Goal: Navigation & Orientation: Find specific page/section

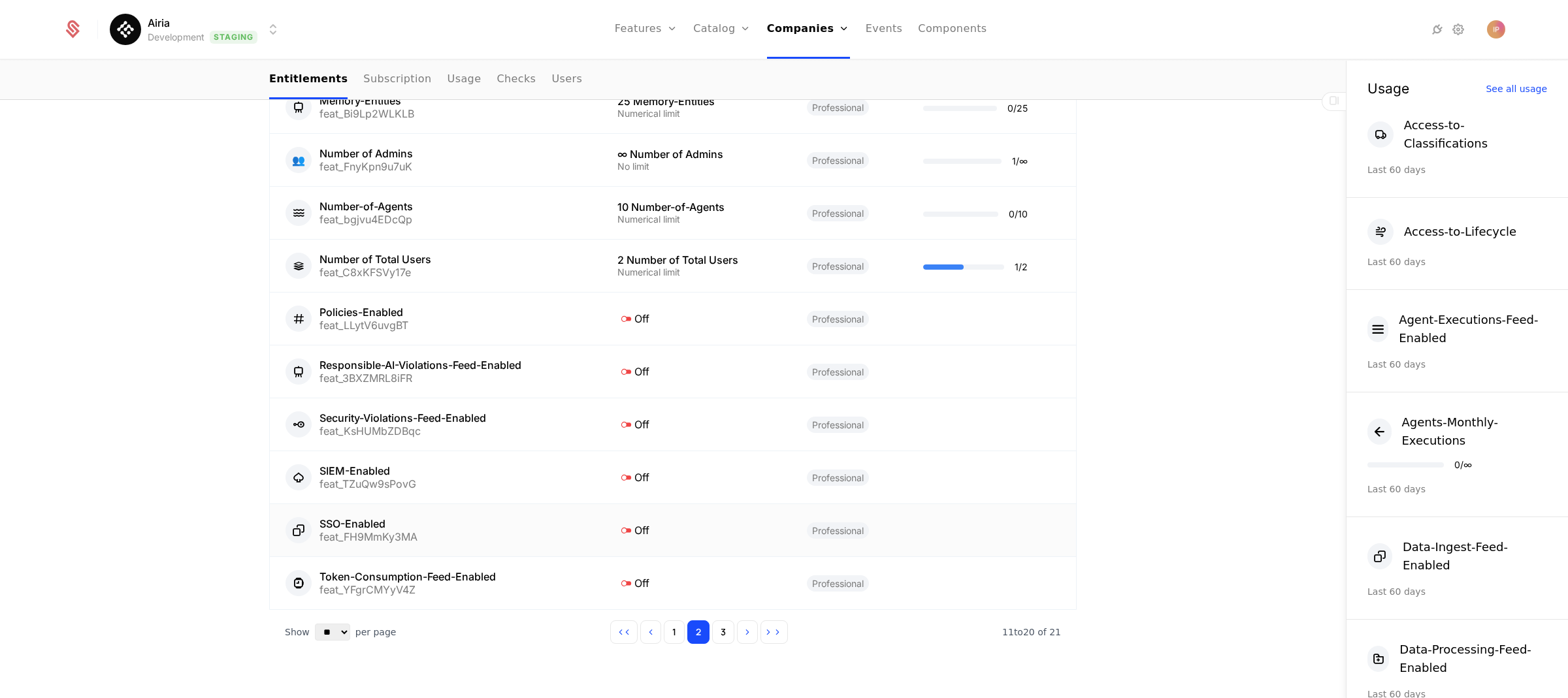
scroll to position [732, 0]
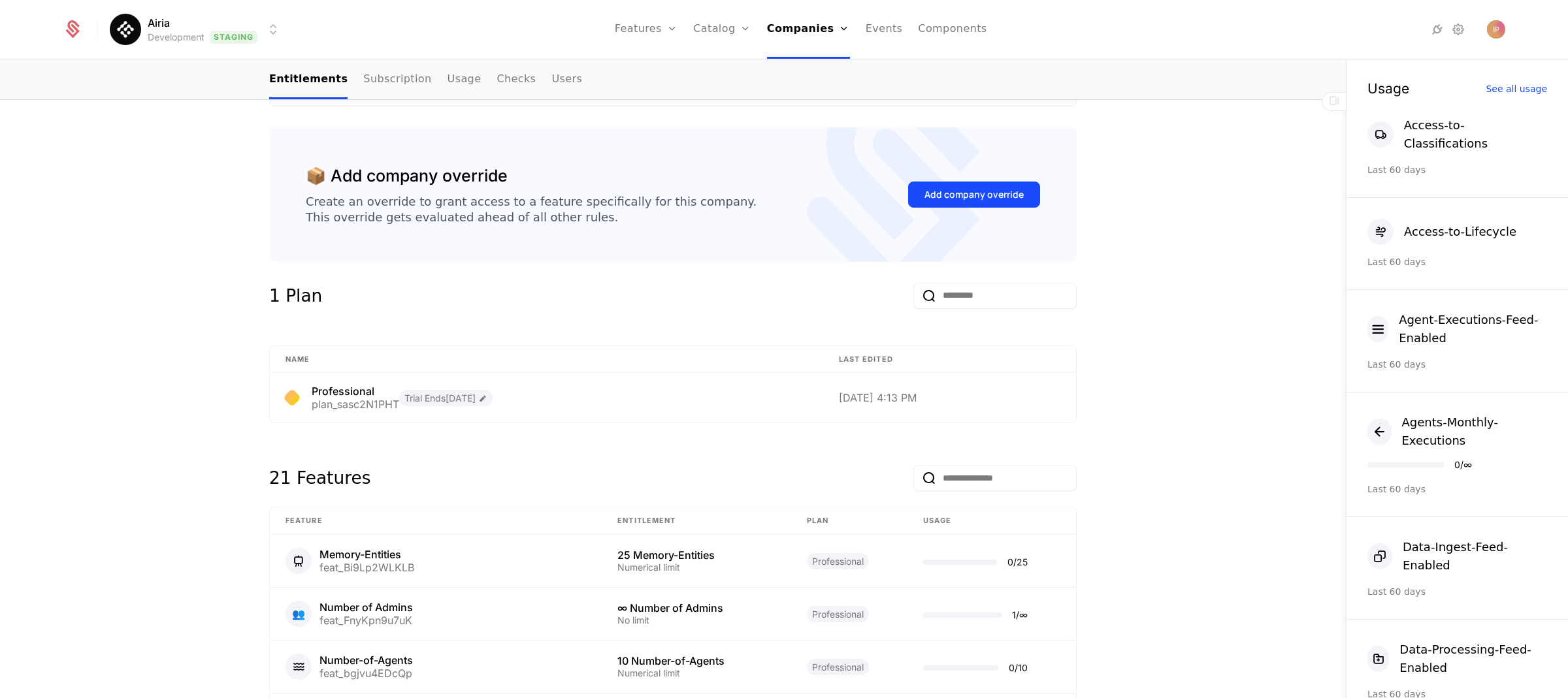
scroll to position [547, 0]
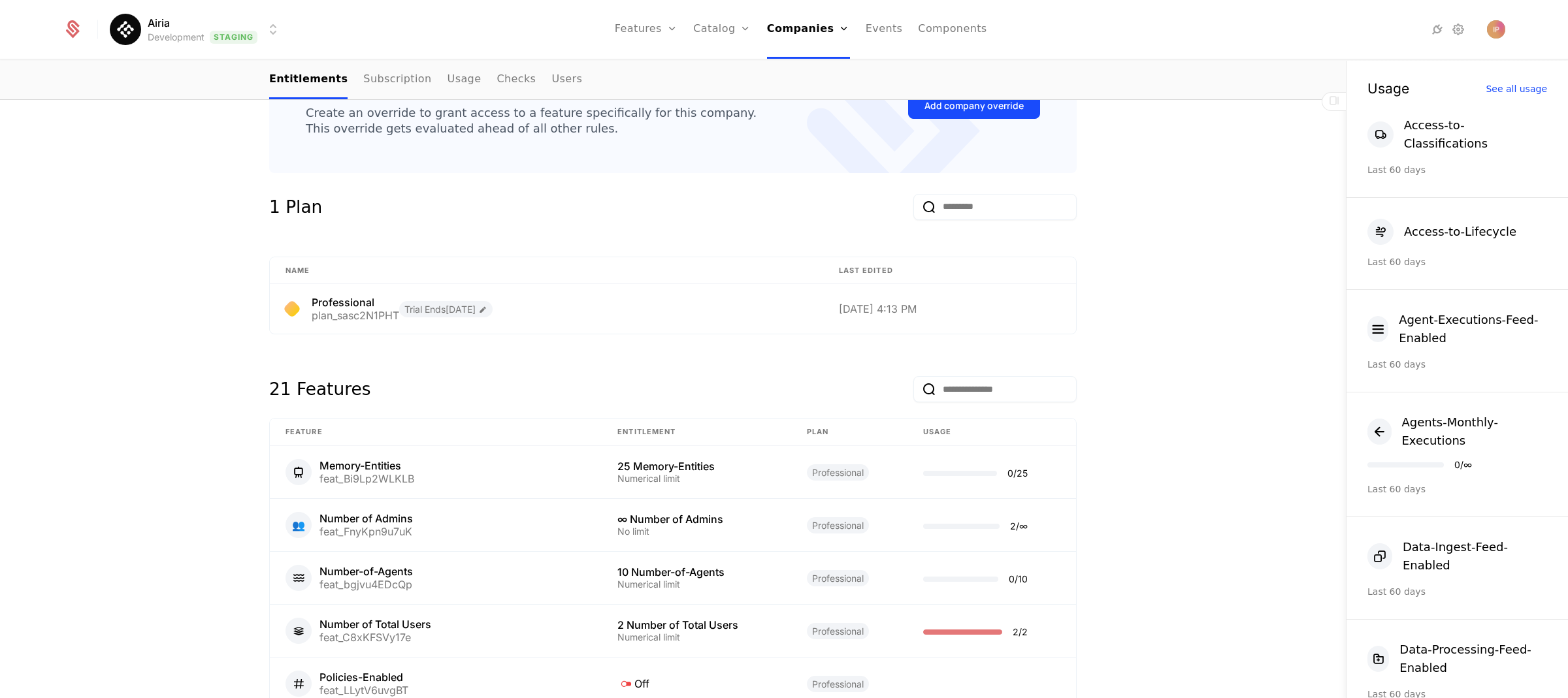
scroll to position [592, 0]
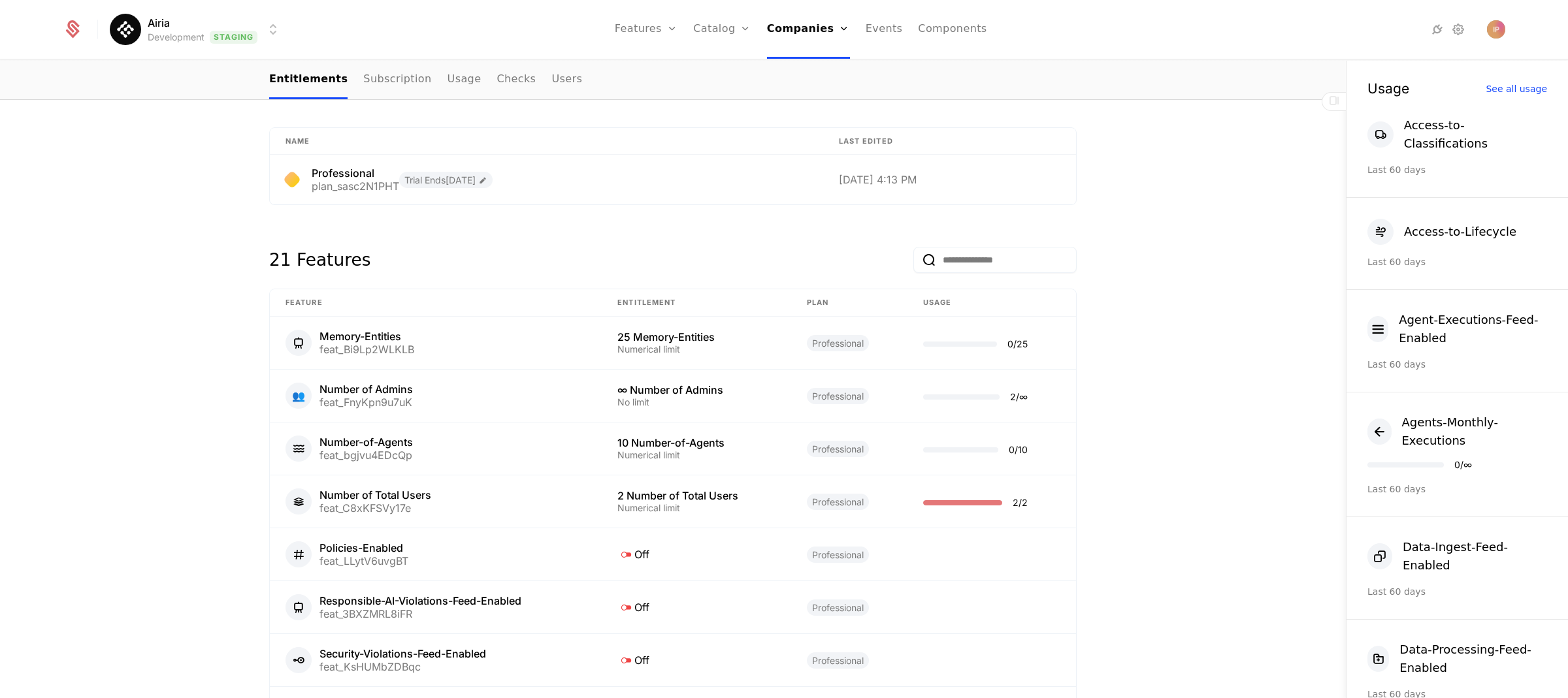
scroll to position [497, 0]
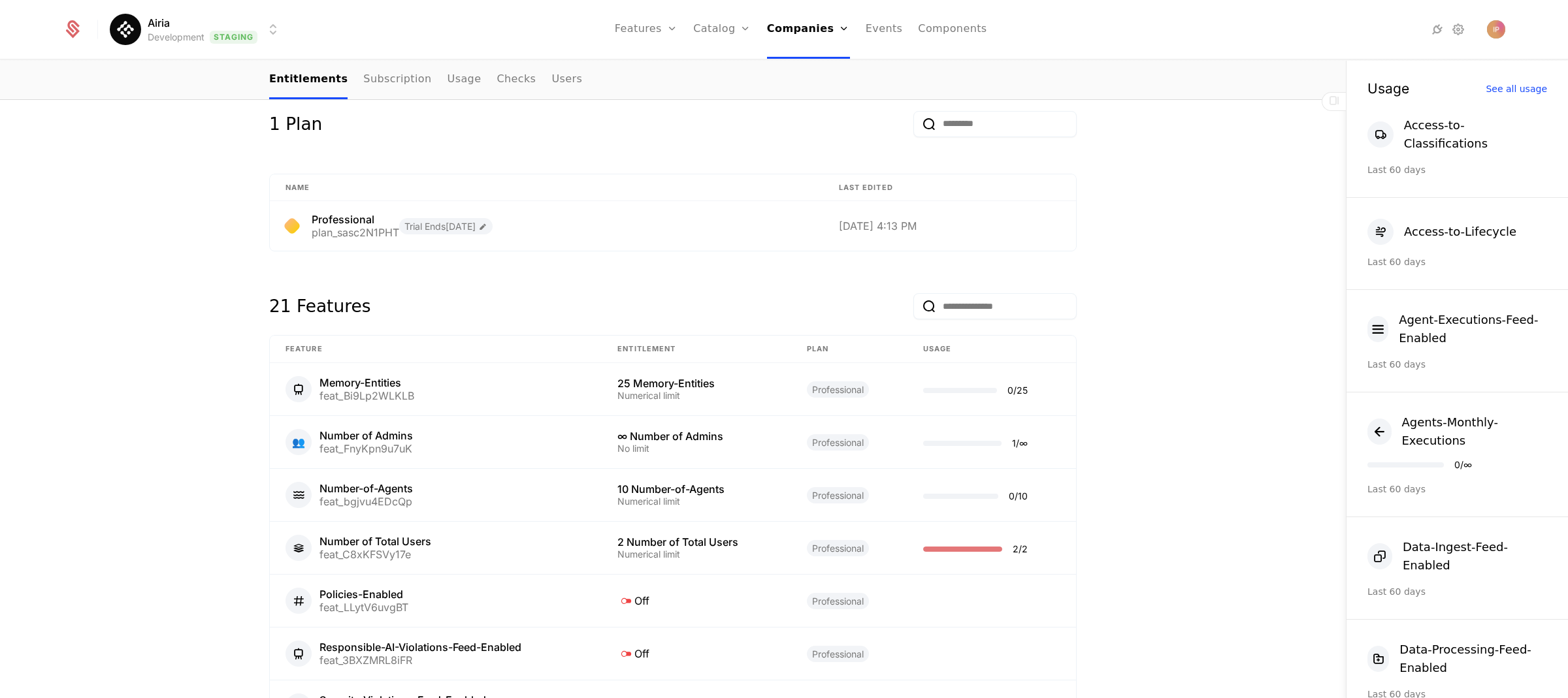
scroll to position [451, 0]
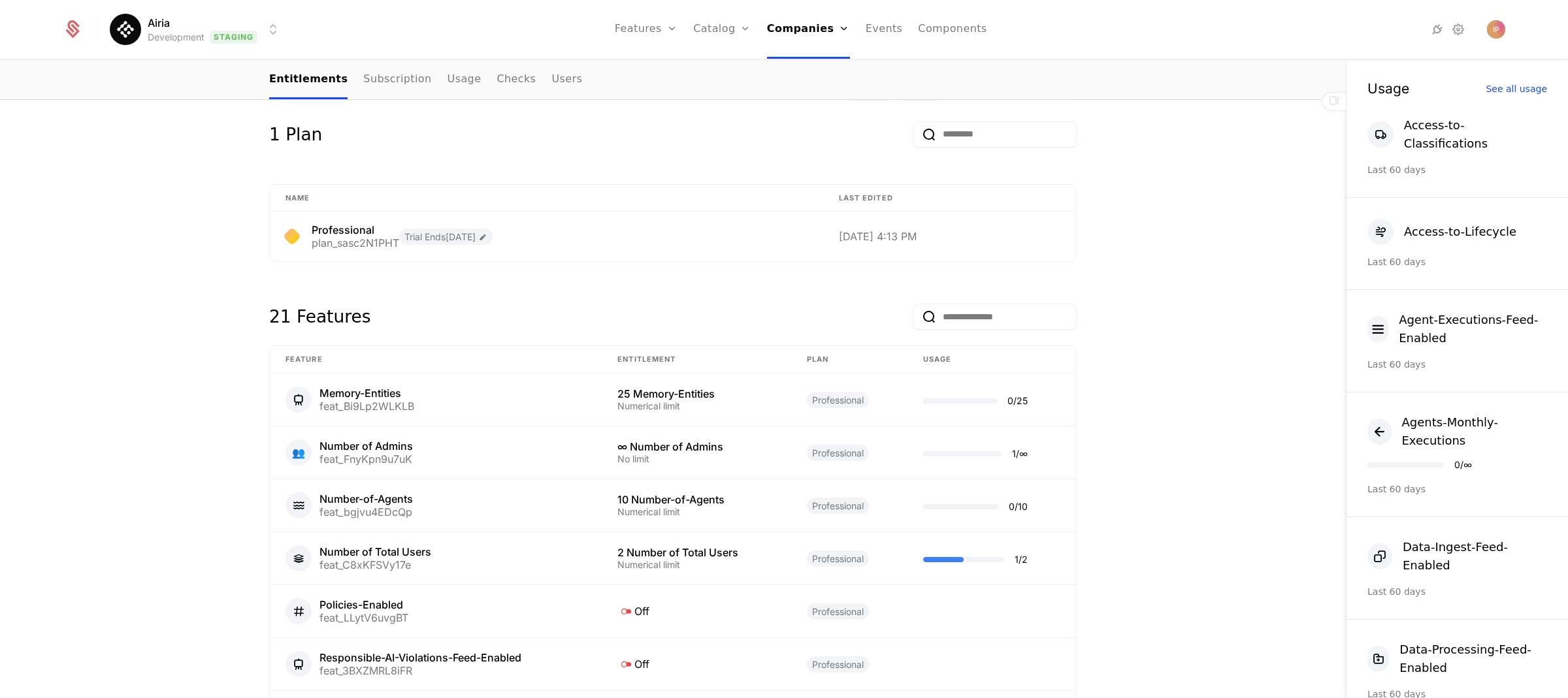
scroll to position [577, 0]
